Goal: Task Accomplishment & Management: Use online tool/utility

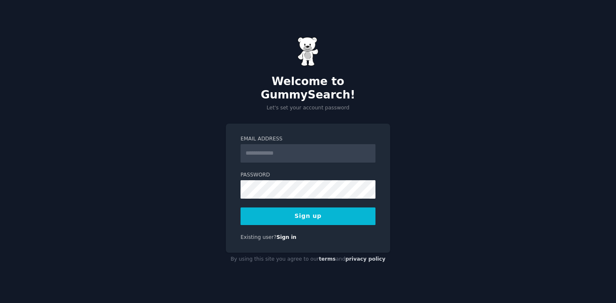
click at [281, 148] on input "Email Address" at bounding box center [308, 153] width 135 height 18
type input "**********"
click at [310, 209] on button "Sign up" at bounding box center [308, 217] width 135 height 18
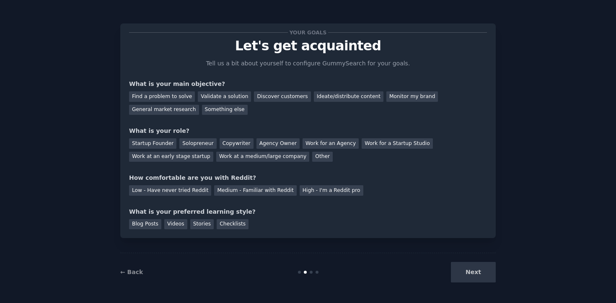
click at [462, 278] on div "Next" at bounding box center [433, 272] width 125 height 21
click at [463, 275] on div "Next" at bounding box center [433, 272] width 125 height 21
click at [464, 270] on div "Next" at bounding box center [433, 272] width 125 height 21
click at [178, 97] on div "Find a problem to solve" at bounding box center [162, 96] width 66 height 10
click at [192, 143] on div "Solopreneur" at bounding box center [197, 143] width 37 height 10
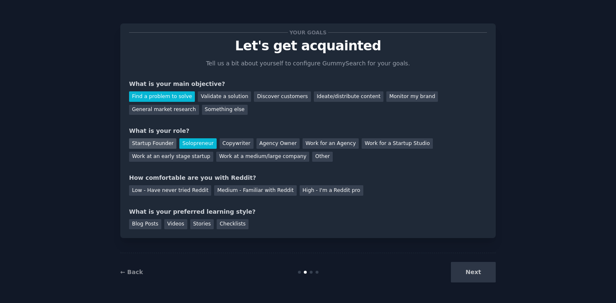
click at [163, 143] on div "Startup Founder" at bounding box center [152, 143] width 47 height 10
click at [187, 143] on div "Solopreneur" at bounding box center [197, 143] width 37 height 10
click at [259, 191] on div "Medium - Familiar with Reddit" at bounding box center [255, 190] width 82 height 10
click at [179, 223] on div "Videos" at bounding box center [175, 224] width 23 height 10
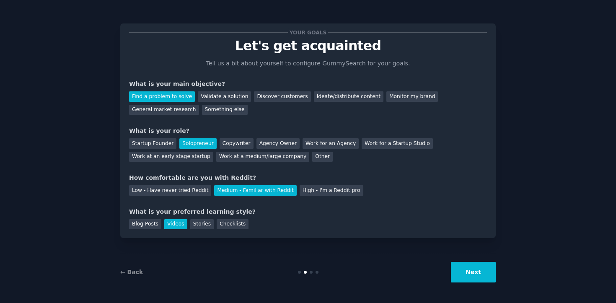
click at [475, 272] on button "Next" at bounding box center [473, 272] width 45 height 21
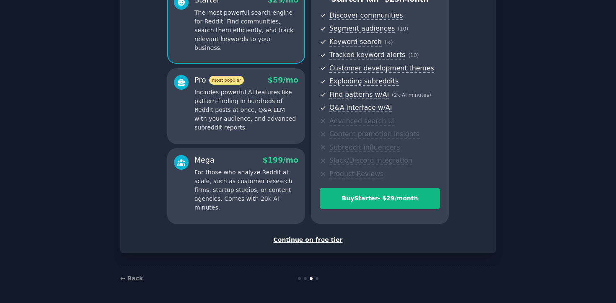
scroll to position [87, 0]
click at [301, 237] on div "Continue on free tier" at bounding box center [308, 239] width 358 height 9
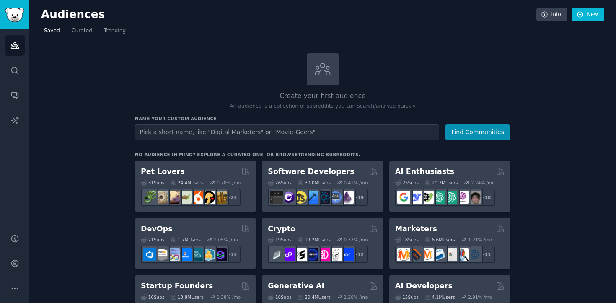
drag, startPoint x: 262, startPoint y: 38, endPoint x: 294, endPoint y: 28, distance: 32.9
click at [264, 37] on nav "Saved Curated Trending" at bounding box center [322, 32] width 563 height 17
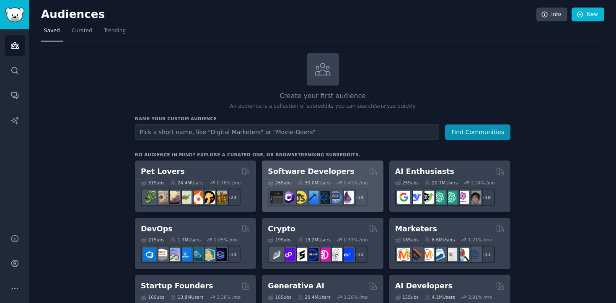
click at [308, 170] on h2 "Software Developers" at bounding box center [311, 171] width 86 height 10
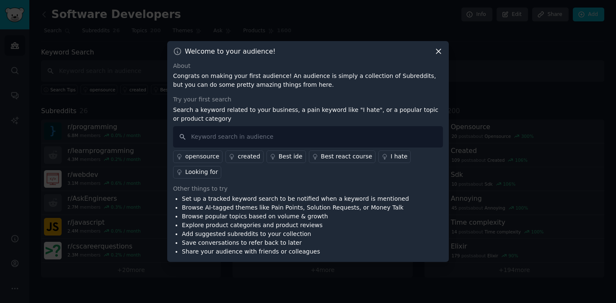
click at [441, 52] on icon at bounding box center [438, 51] width 9 height 9
